Goal: Information Seeking & Learning: Learn about a topic

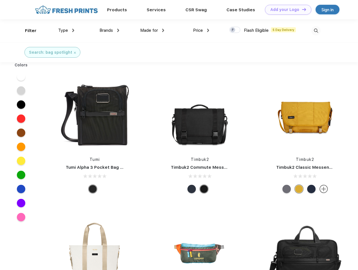
scroll to position [0, 0]
click at [286, 10] on link "Add your Logo Design Tool" at bounding box center [288, 10] width 46 height 10
click at [0, 0] on div "Design Tool" at bounding box center [0, 0] width 0 height 0
click at [302, 9] on link "Add your Logo Design Tool" at bounding box center [288, 10] width 46 height 10
click at [27, 31] on div "Filter" at bounding box center [31, 31] width 12 height 6
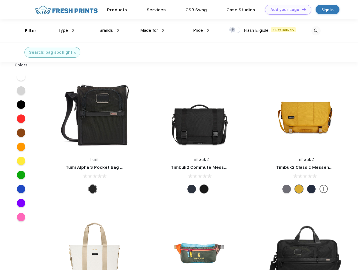
click at [66, 30] on span "Type" at bounding box center [63, 30] width 10 height 5
click at [109, 30] on span "Brands" at bounding box center [106, 30] width 13 height 5
click at [152, 30] on span "Made for" at bounding box center [149, 30] width 18 height 5
click at [201, 30] on span "Price" at bounding box center [198, 30] width 10 height 5
click at [235, 30] on div at bounding box center [234, 30] width 11 height 6
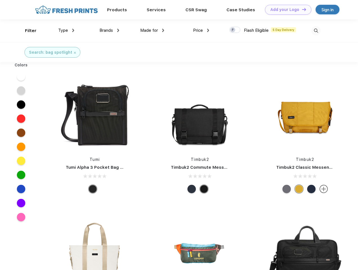
click at [233, 30] on input "checkbox" at bounding box center [231, 28] width 4 height 4
click at [316, 31] on img at bounding box center [316, 30] width 9 height 9
